Goal: Transaction & Acquisition: Deposit

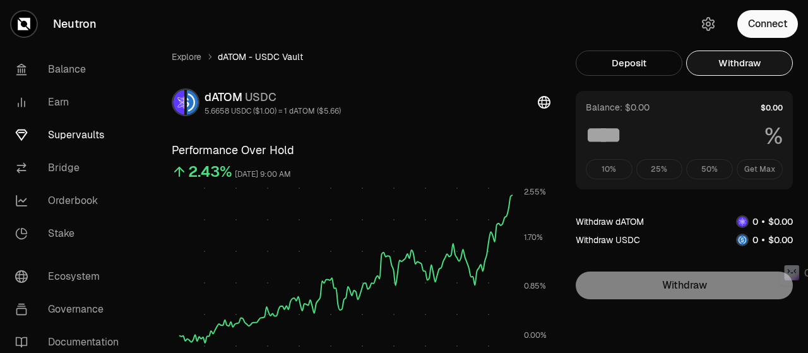
scroll to position [35, 0]
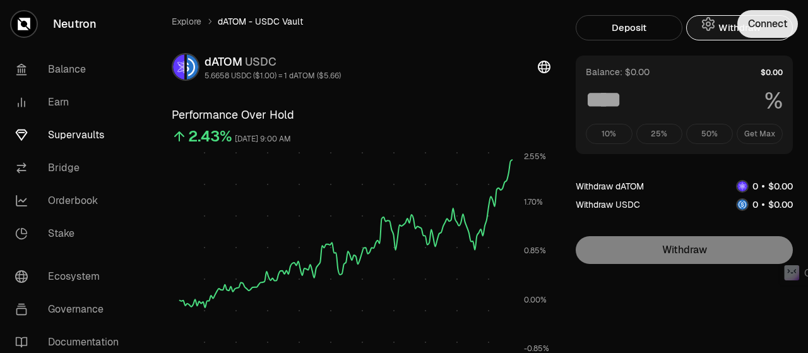
click at [776, 16] on button "Connect" at bounding box center [767, 24] width 61 height 28
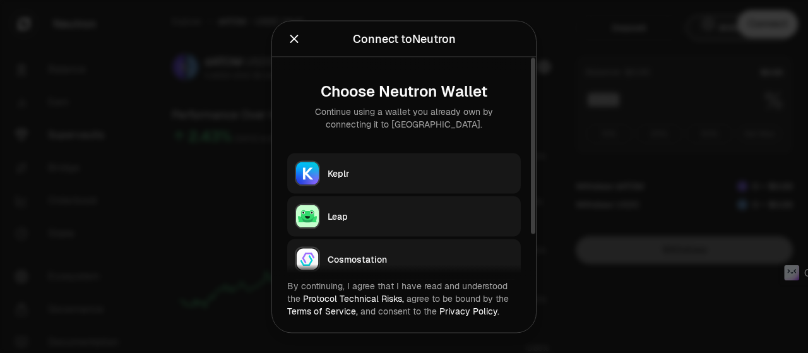
click at [408, 174] on div "Keplr" at bounding box center [421, 173] width 186 height 13
type input "***"
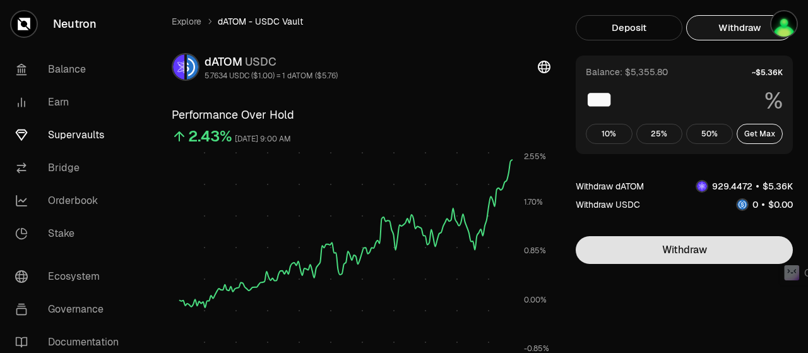
click at [652, 247] on button "Withdraw" at bounding box center [684, 250] width 217 height 28
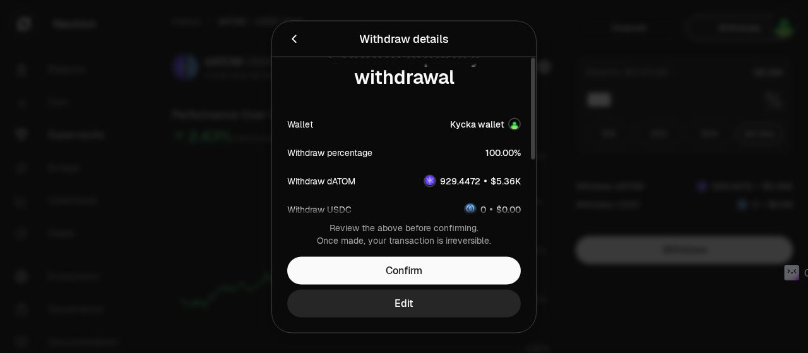
scroll to position [99, 0]
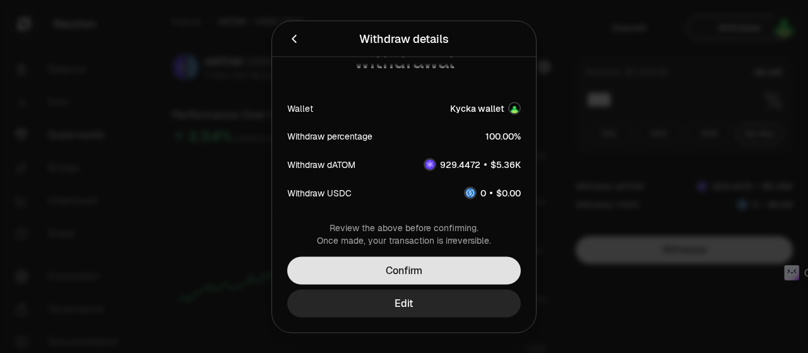
click at [468, 275] on button "Confirm" at bounding box center [403, 270] width 233 height 28
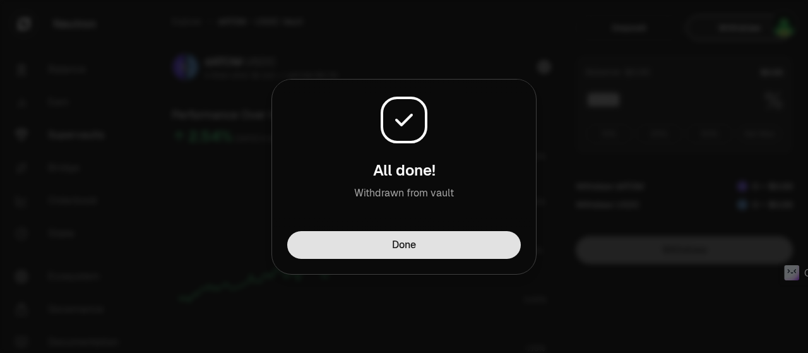
click at [449, 245] on button "Done" at bounding box center [403, 245] width 233 height 28
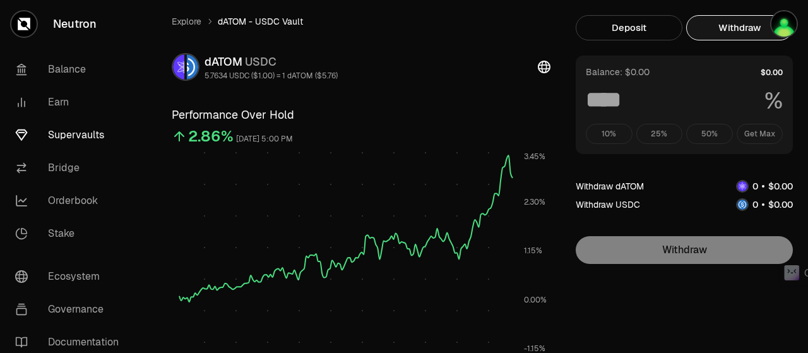
click at [451, 73] on div "dATOM USDC 5.7634 USDC ($1.00) = 1 dATOM ($5.76)" at bounding box center [361, 67] width 379 height 28
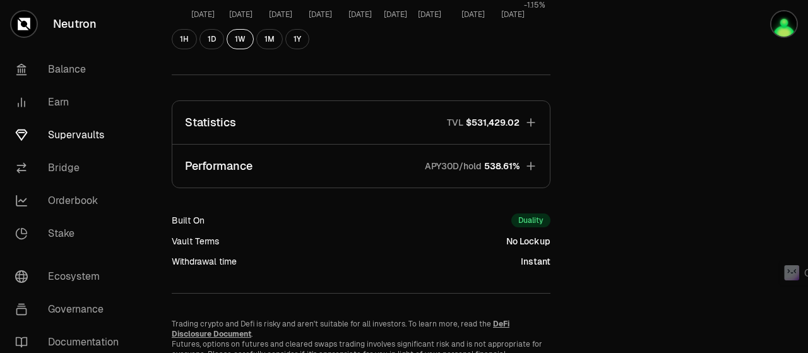
scroll to position [0, 0]
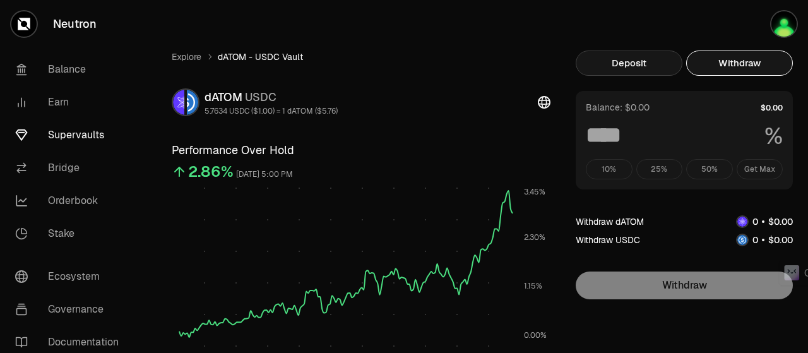
click at [597, 62] on button "Deposit" at bounding box center [629, 62] width 107 height 25
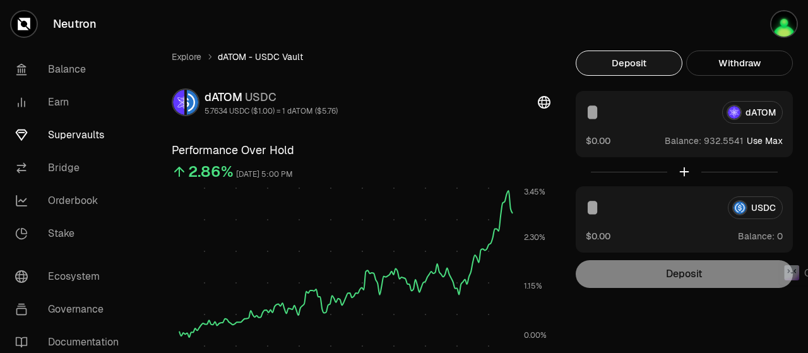
click at [776, 139] on button "Use Max" at bounding box center [765, 140] width 36 height 13
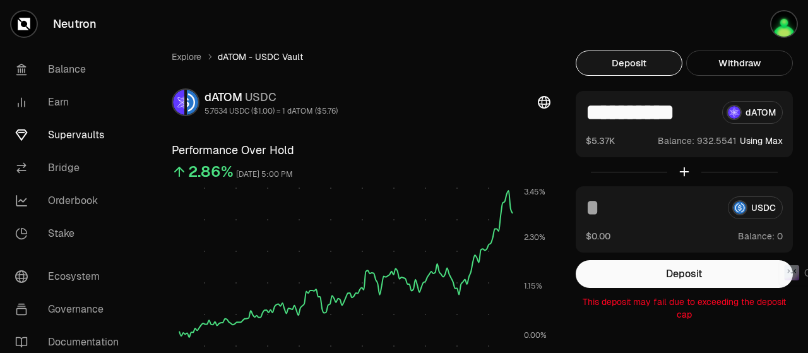
click at [685, 172] on div at bounding box center [684, 171] width 217 height 29
drag, startPoint x: 763, startPoint y: 171, endPoint x: 732, endPoint y: 176, distance: 31.3
click at [732, 176] on div at bounding box center [684, 171] width 217 height 29
click at [735, 65] on button "Withdraw" at bounding box center [739, 62] width 107 height 25
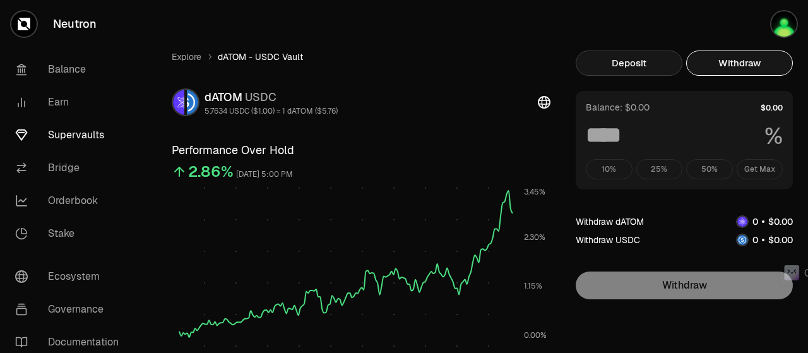
click at [642, 59] on button "Deposit" at bounding box center [629, 62] width 107 height 25
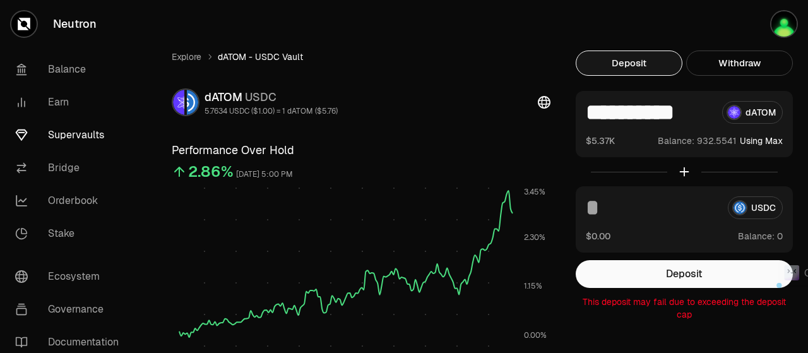
scroll to position [0, 5]
drag, startPoint x: 601, startPoint y: 107, endPoint x: 807, endPoint y: 102, distance: 206.4
type input "***"
